Goal: Information Seeking & Learning: Compare options

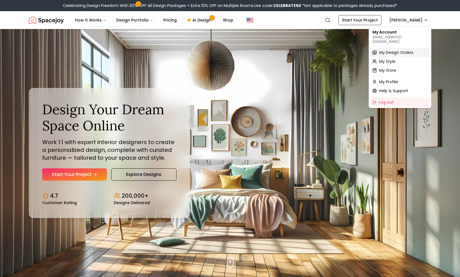
click at [395, 48] on div "My Design Orders" at bounding box center [400, 52] width 60 height 9
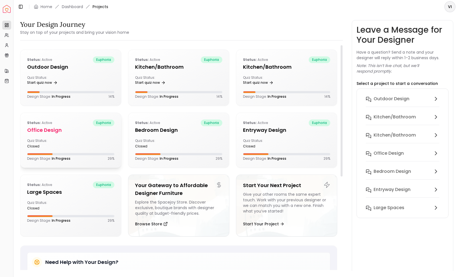
click at [65, 128] on h5 "Office design" at bounding box center [70, 130] width 87 height 8
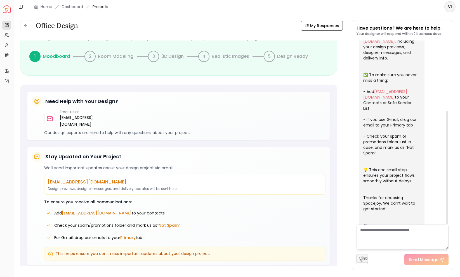
scroll to position [114, 0]
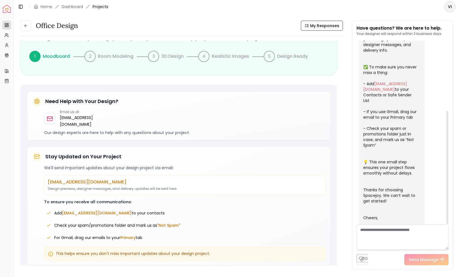
click at [373, 231] on textarea at bounding box center [402, 237] width 92 height 25
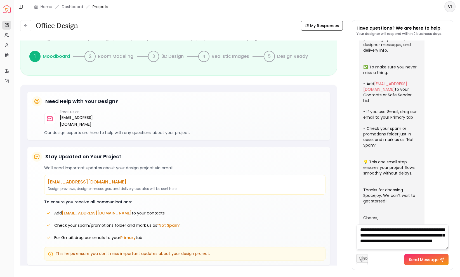
scroll to position [6, 0]
type textarea "**********"
click at [417, 260] on button "Send Message" at bounding box center [426, 259] width 44 height 11
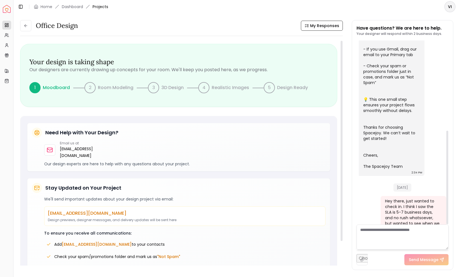
scroll to position [0, 0]
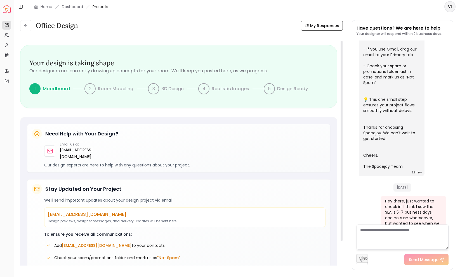
click at [46, 88] on p "Moodboard" at bounding box center [56, 88] width 27 height 7
click at [35, 89] on div "1" at bounding box center [34, 88] width 11 height 11
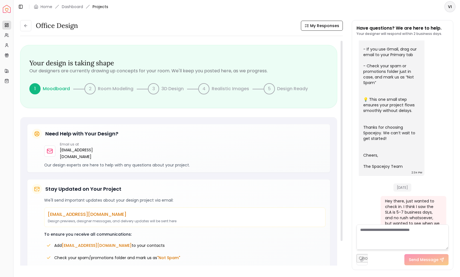
click at [70, 52] on div "Your design is taking shape Our designers are currently drawing up concepts for…" at bounding box center [178, 76] width 316 height 63
click at [194, 68] on p "Our designers are currently drawing up concepts for your room. We'll keep you p…" at bounding box center [178, 71] width 298 height 7
click at [79, 9] on link "Dashboard" at bounding box center [72, 7] width 21 height 6
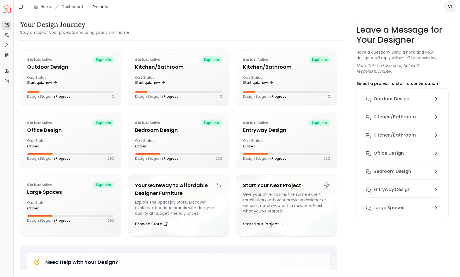
click at [12, 14] on button "Toggle Sidebar" at bounding box center [13, 138] width 4 height 277
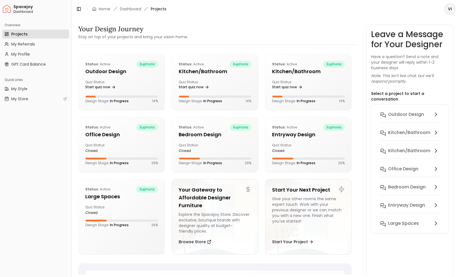
click at [10, 9] on img "Spacejoy" at bounding box center [7, 9] width 8 height 8
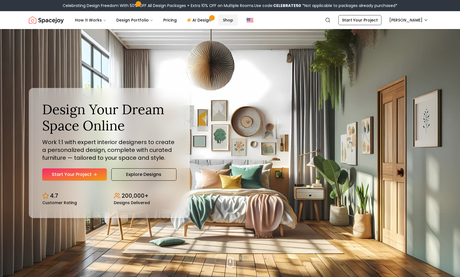
click at [223, 18] on link "Shop" at bounding box center [227, 20] width 19 height 11
click at [163, 20] on link "Pricing" at bounding box center [170, 20] width 22 height 11
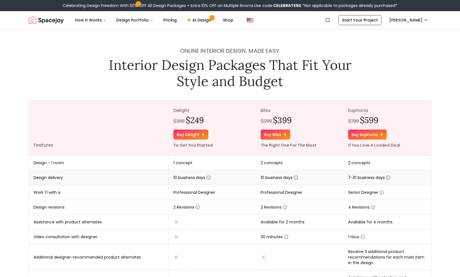
click at [388, 179] on icon "button" at bounding box center [388, 177] width 4 height 4
click at [397, 176] on td "7-10 business days" at bounding box center [386, 177] width 87 height 15
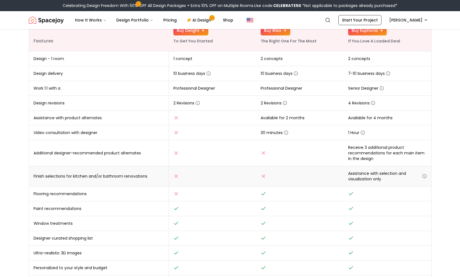
scroll to position [103, 0]
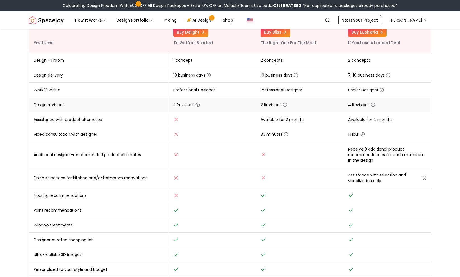
click at [372, 104] on icon "button" at bounding box center [372, 105] width 4 height 4
click at [285, 105] on icon "button" at bounding box center [285, 105] width 0 height 1
click at [199, 106] on icon "button" at bounding box center [197, 105] width 4 height 4
click at [381, 91] on icon "button" at bounding box center [381, 90] width 4 height 4
click at [387, 76] on icon "button" at bounding box center [388, 75] width 4 height 4
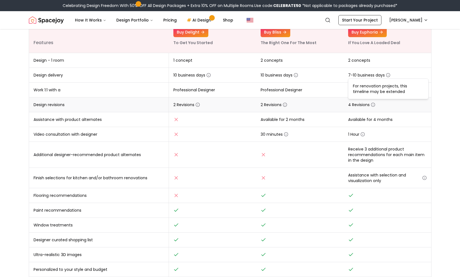
click at [383, 110] on td "4 Revisions" at bounding box center [386, 105] width 87 height 15
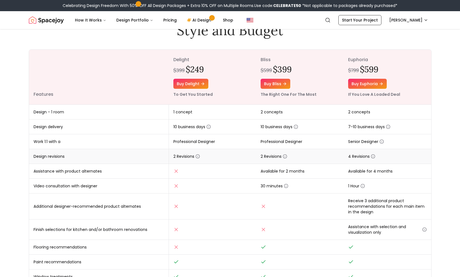
scroll to position [47, 0]
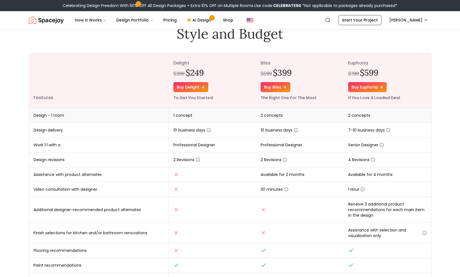
click at [359, 116] on span "2 concepts" at bounding box center [359, 116] width 22 height 6
click at [370, 99] on small "If You Love A Loaded Deal" at bounding box center [374, 98] width 52 height 6
click at [374, 158] on icon "button" at bounding box center [372, 160] width 4 height 4
click at [381, 157] on td "4 Revisions" at bounding box center [386, 160] width 87 height 15
click at [361, 190] on icon "button" at bounding box center [362, 189] width 4 height 4
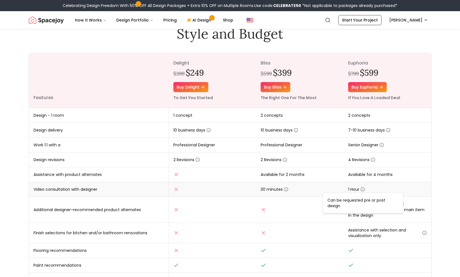
click at [367, 186] on td "1 Hour" at bounding box center [386, 189] width 87 height 15
click at [361, 189] on circle "button" at bounding box center [362, 190] width 4 height 4
click at [288, 191] on td "30 minutes" at bounding box center [299, 189] width 87 height 15
click at [287, 191] on circle "button" at bounding box center [286, 190] width 4 height 4
click at [308, 181] on td "Available for 2 months" at bounding box center [299, 174] width 87 height 15
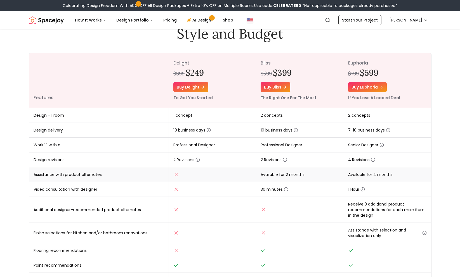
click at [363, 174] on td "Available for 4 months" at bounding box center [386, 174] width 87 height 15
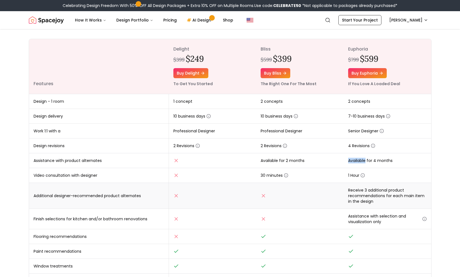
scroll to position [75, 0]
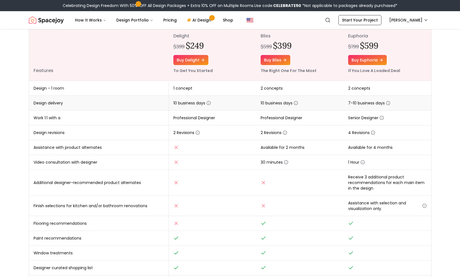
click at [387, 105] on span "7-10 business days" at bounding box center [369, 103] width 42 height 6
click at [387, 103] on icon "button" at bounding box center [388, 103] width 4 height 4
click at [377, 105] on span "7-10 business days" at bounding box center [369, 103] width 42 height 6
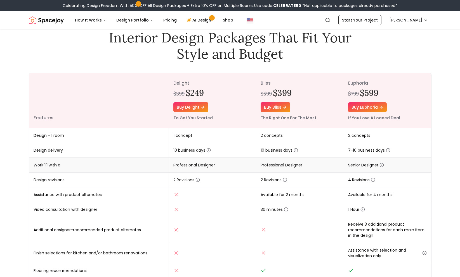
scroll to position [28, 0]
click at [371, 179] on icon "button" at bounding box center [372, 179] width 4 height 4
click at [361, 175] on td "4 Revisions" at bounding box center [386, 179] width 87 height 15
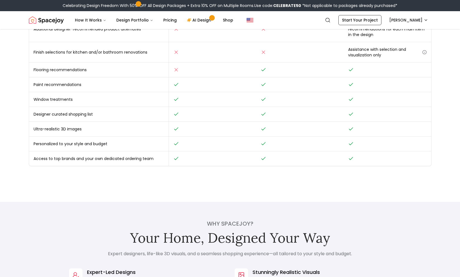
scroll to position [0, 0]
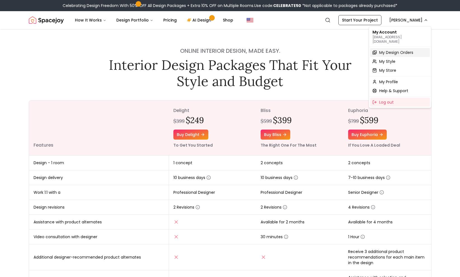
click at [405, 50] on span "My Design Orders" at bounding box center [396, 53] width 34 height 6
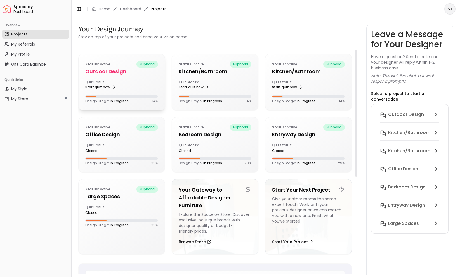
click at [125, 76] on div "Status: active euphoria Outdoor design Quiz Status: Start quiz now Design Stage…" at bounding box center [122, 82] width 86 height 56
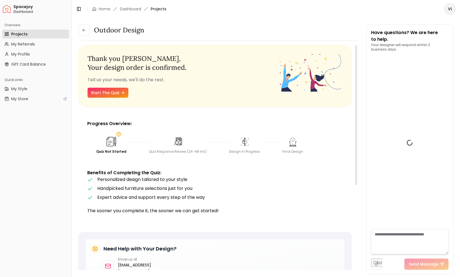
scroll to position [157, 0]
